Goal: Task Accomplishment & Management: Manage account settings

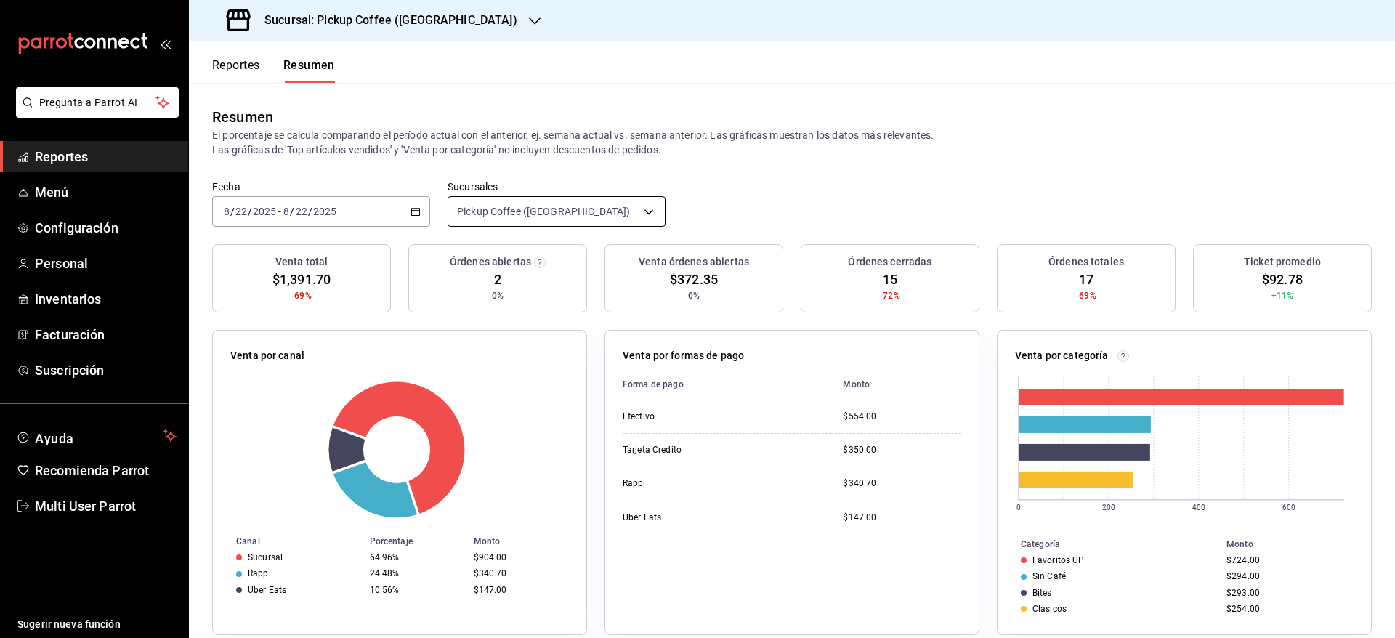
click at [593, 216] on body "Pregunta a Parrot AI Reportes Menú Configuración Personal Inventarios Facturaci…" at bounding box center [697, 319] width 1395 height 638
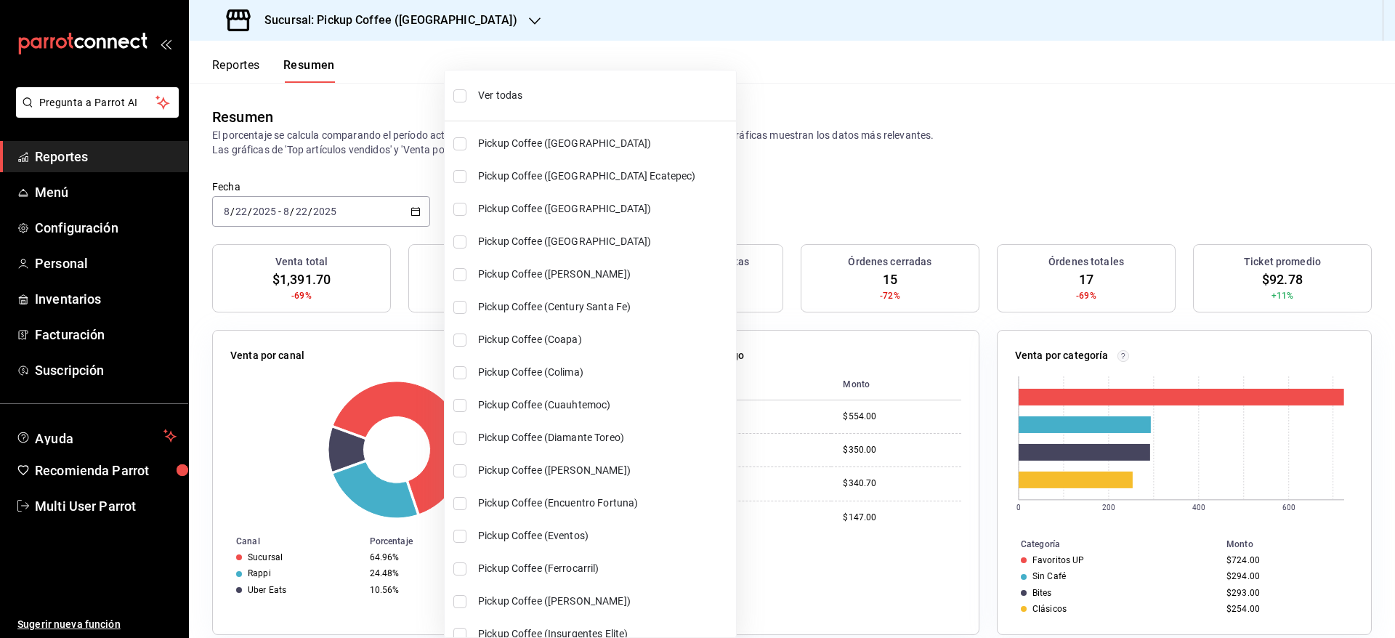
click at [466, 100] on li "Ver todas" at bounding box center [590, 95] width 291 height 38
type input "[object Object],[object Object],[object Object],[object Object],[object Object]…"
checkbox input "true"
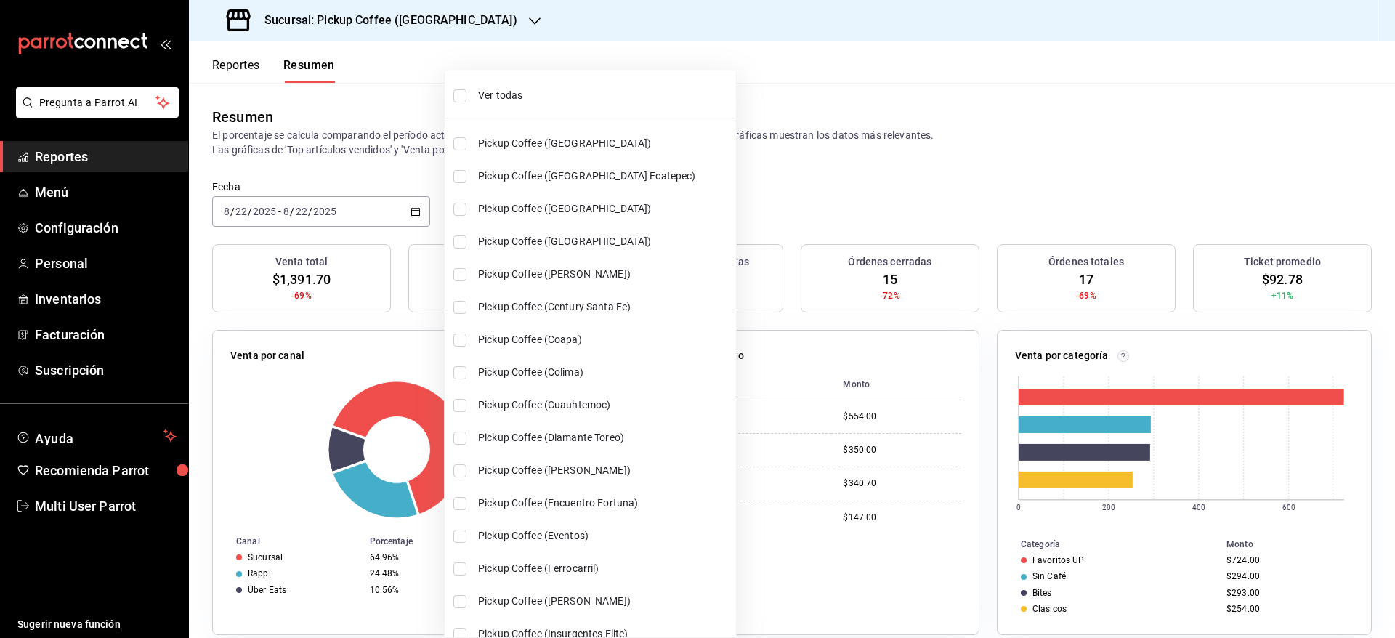
checkbox input "true"
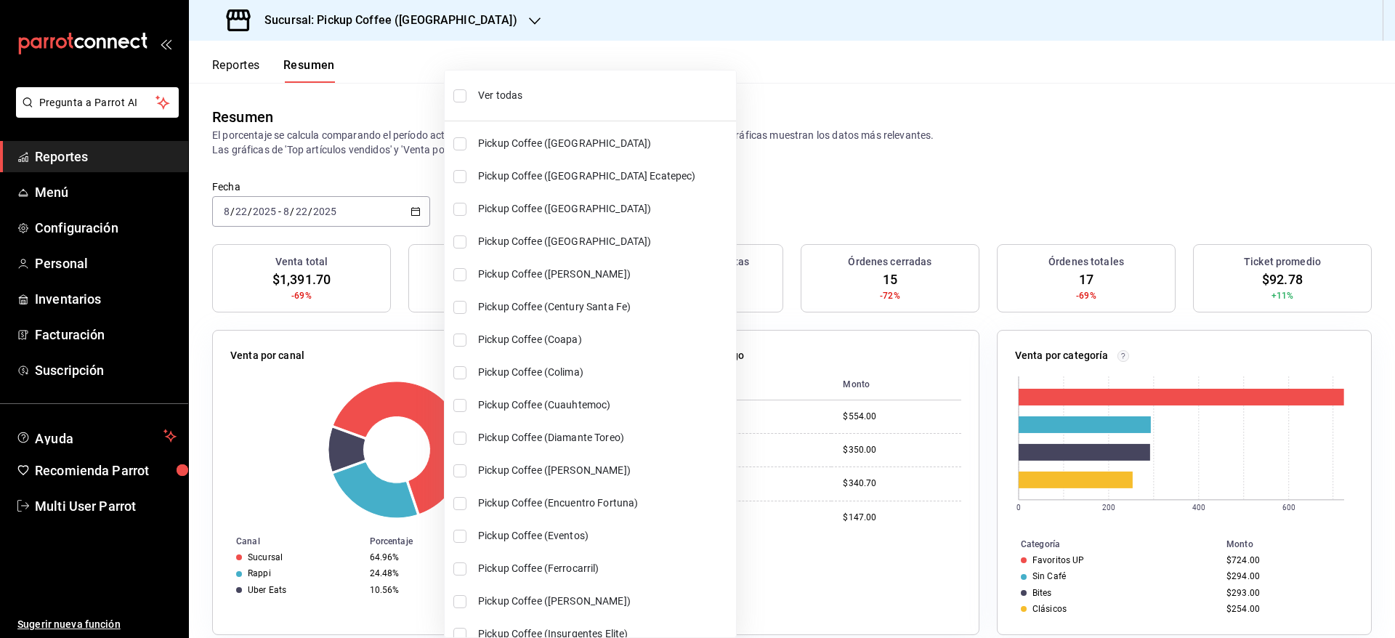
checkbox input "true"
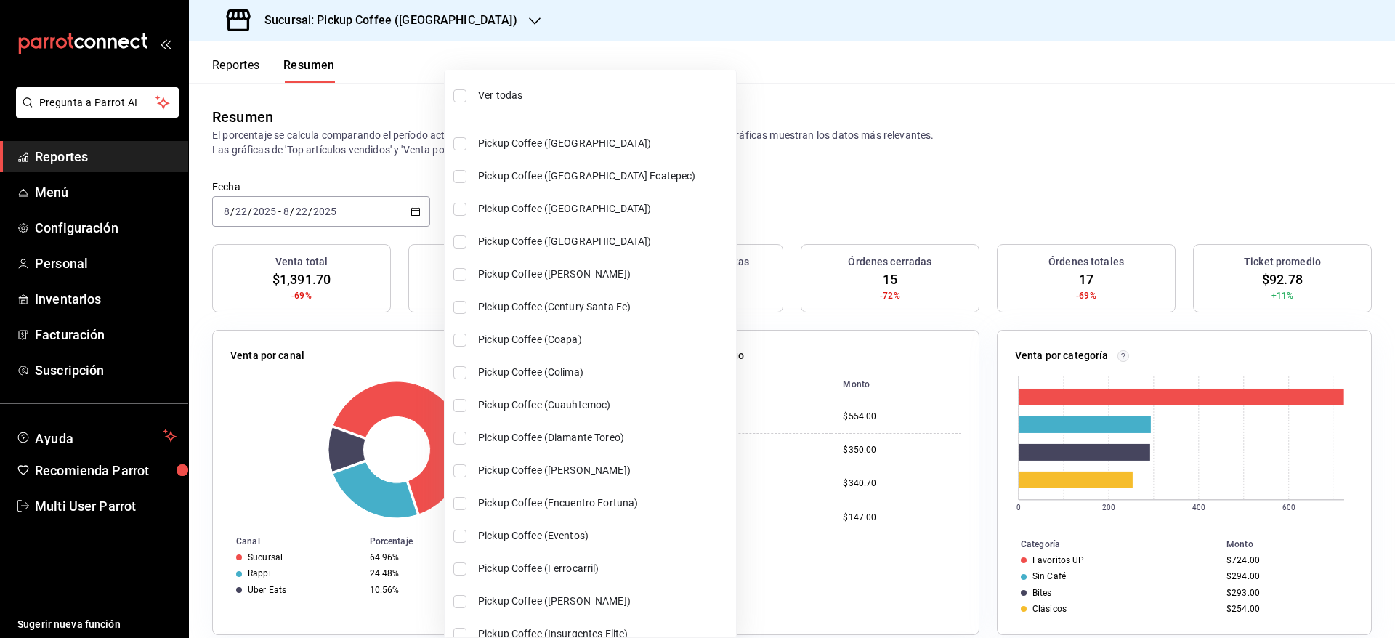
checkbox input "true"
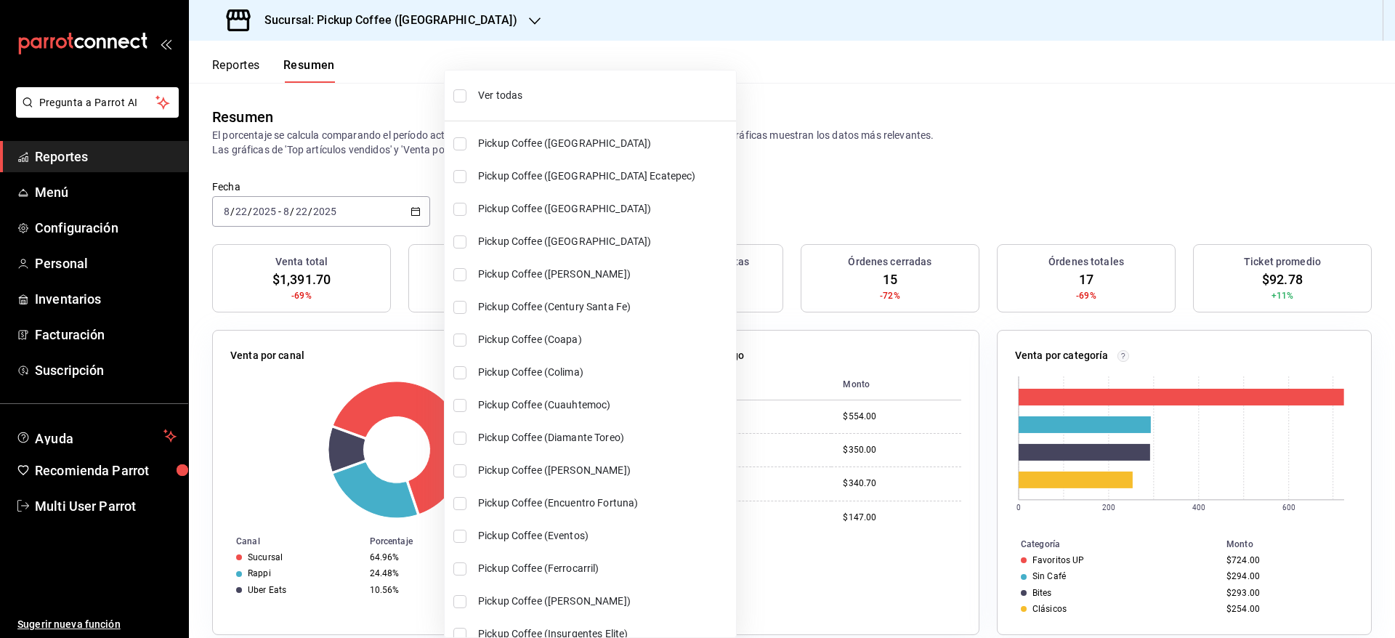
checkbox input "true"
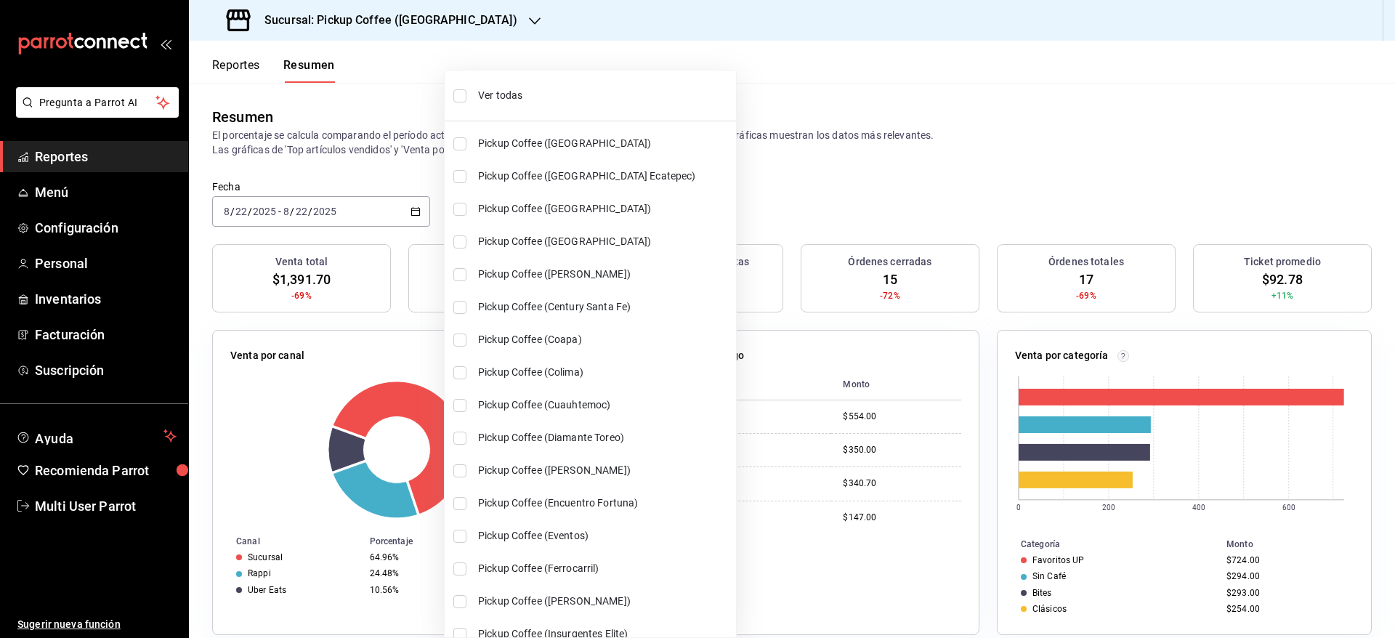
checkbox input "true"
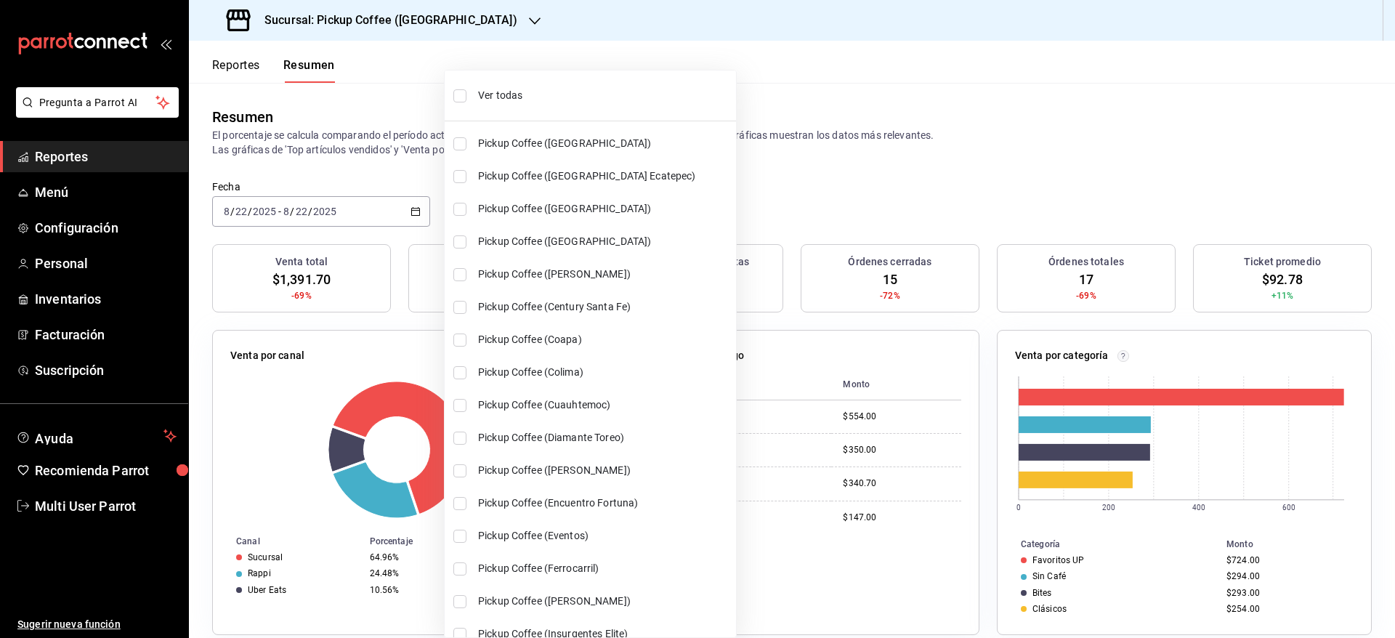
checkbox input "true"
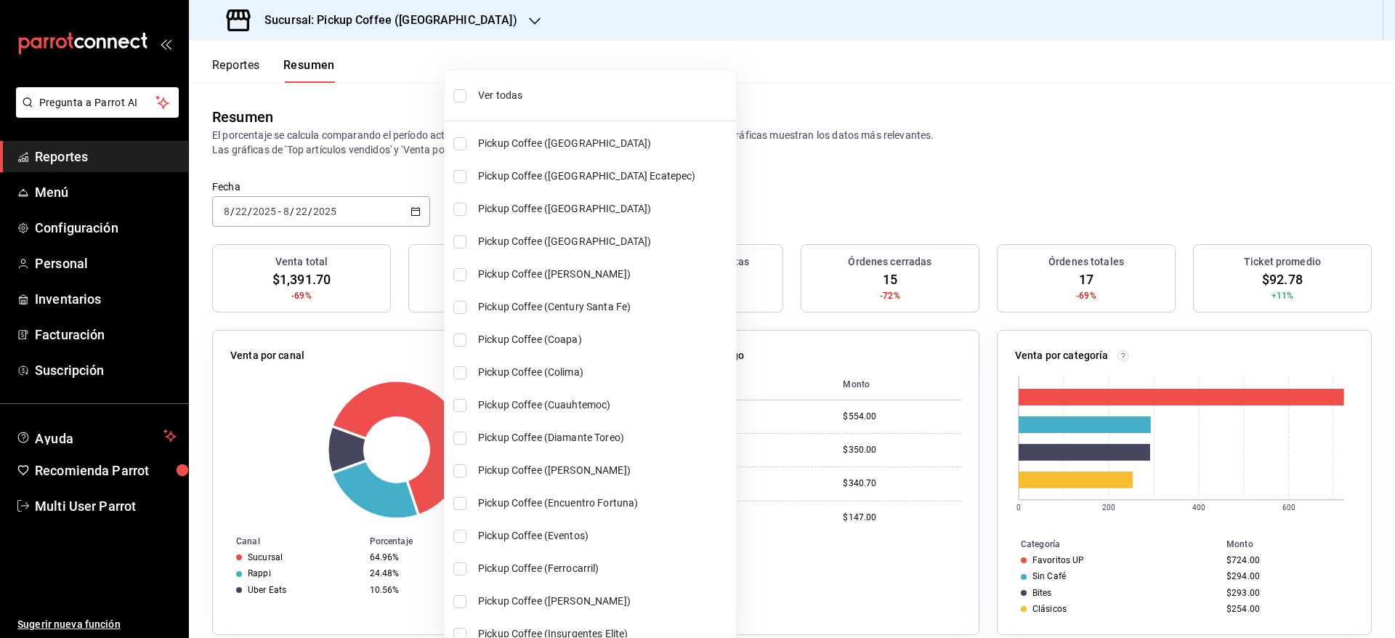
checkbox input "true"
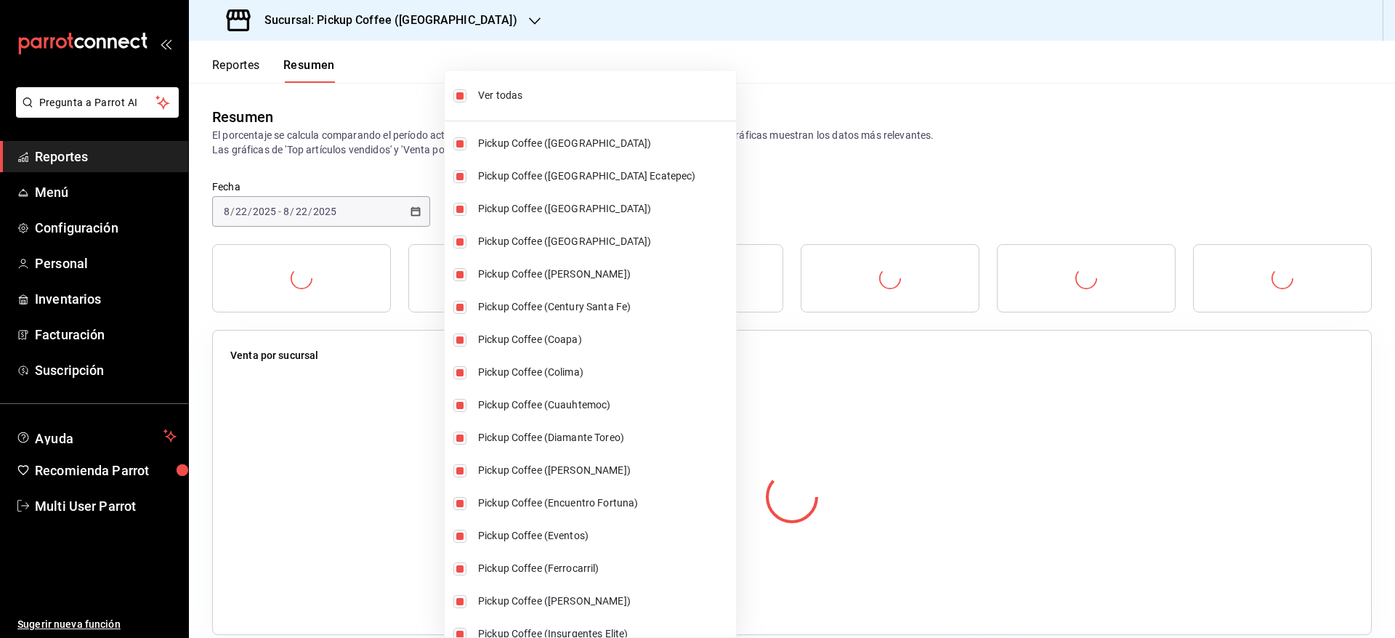
click at [808, 102] on div at bounding box center [697, 319] width 1395 height 638
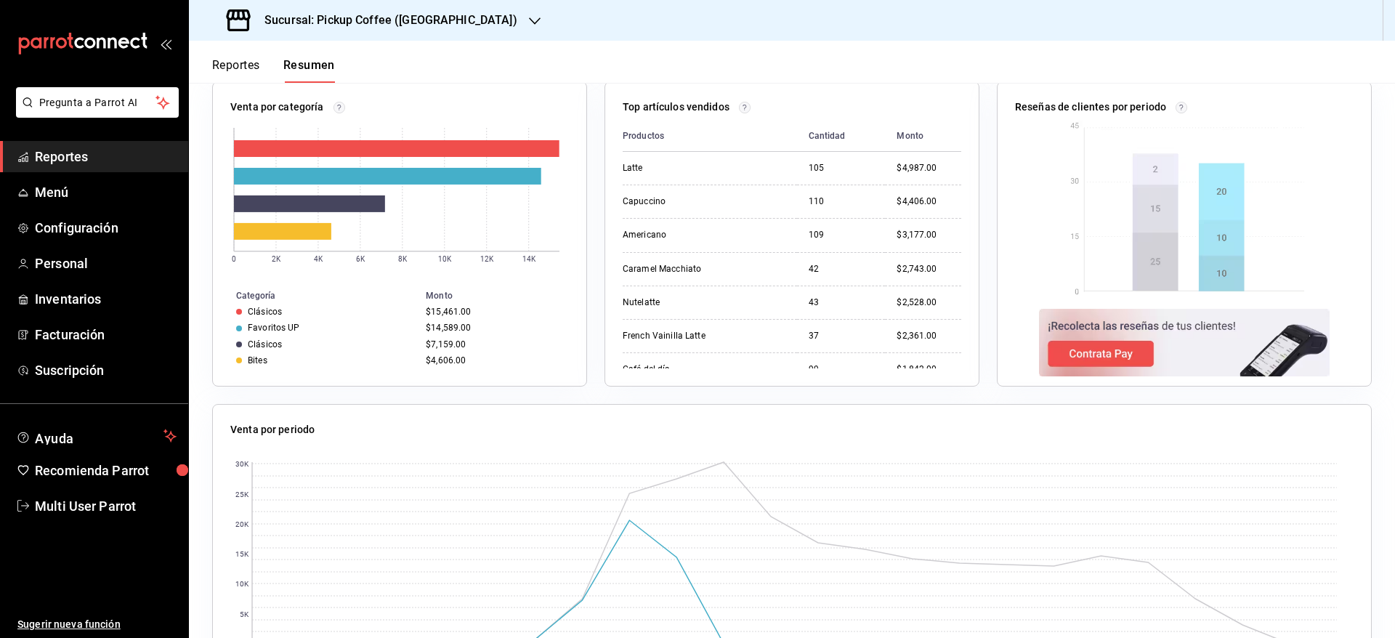
scroll to position [988, 0]
